Goal: Transaction & Acquisition: Download file/media

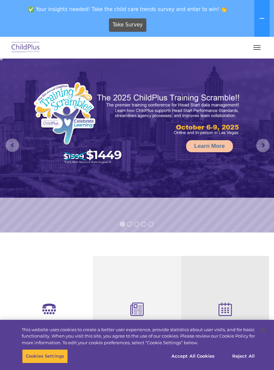
select select "MEDIUM"
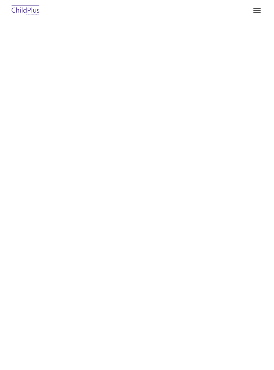
type input ""
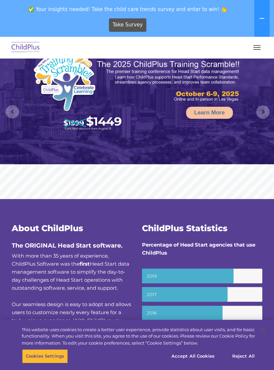
click at [252, 46] on button "button" at bounding box center [257, 47] width 14 height 11
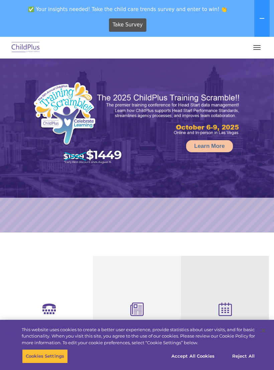
select select "MEDIUM"
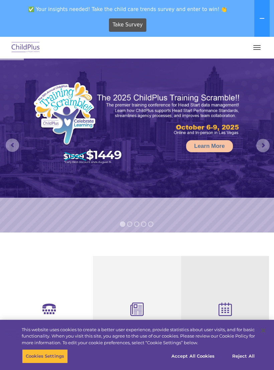
click at [257, 50] on button "button" at bounding box center [257, 47] width 14 height 11
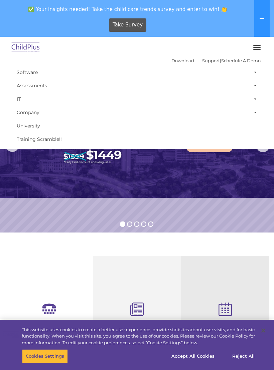
click at [180, 62] on link "Download" at bounding box center [183, 60] width 23 height 5
